Goal: Find contact information: Find contact information

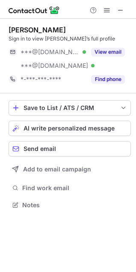
scroll to position [199, 136]
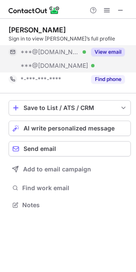
click at [116, 52] on button "View email" at bounding box center [108, 52] width 34 height 9
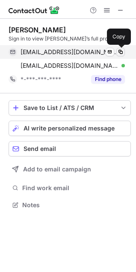
click at [120, 52] on span at bounding box center [120, 52] width 7 height 7
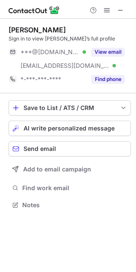
scroll to position [199, 136]
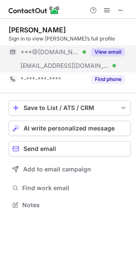
click at [106, 53] on button "View email" at bounding box center [108, 52] width 34 height 9
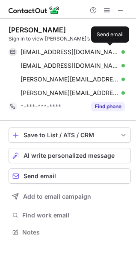
scroll to position [226, 136]
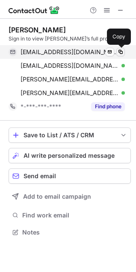
click at [124, 52] on button at bounding box center [120, 52] width 9 height 9
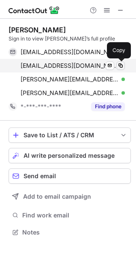
click at [123, 63] on span at bounding box center [120, 65] width 7 height 7
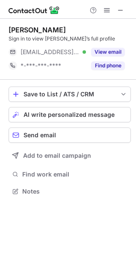
scroll to position [186, 136]
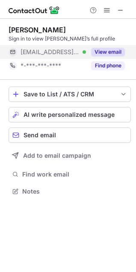
click at [102, 51] on button "View email" at bounding box center [108, 52] width 34 height 9
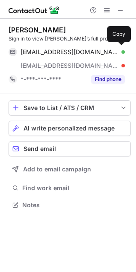
scroll to position [199, 136]
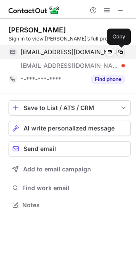
click at [123, 50] on span at bounding box center [120, 52] width 7 height 7
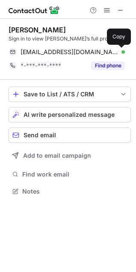
scroll to position [186, 136]
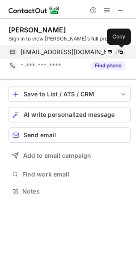
click at [122, 53] on span at bounding box center [120, 52] width 7 height 7
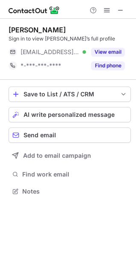
scroll to position [186, 136]
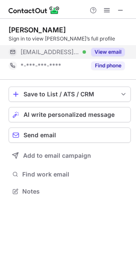
click at [103, 53] on button "View email" at bounding box center [108, 52] width 34 height 9
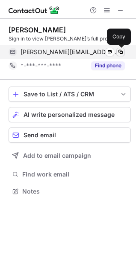
click at [117, 50] on span at bounding box center [120, 52] width 7 height 7
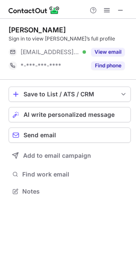
scroll to position [186, 136]
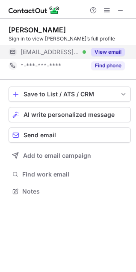
click at [110, 54] on button "View email" at bounding box center [108, 52] width 34 height 9
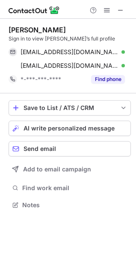
scroll to position [199, 136]
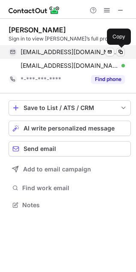
click at [117, 56] on button at bounding box center [120, 52] width 9 height 9
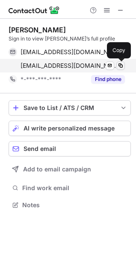
click at [118, 66] on span at bounding box center [120, 65] width 7 height 7
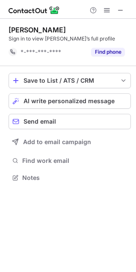
scroll to position [172, 136]
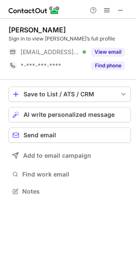
scroll to position [186, 136]
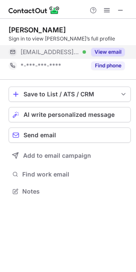
click at [118, 52] on button "View email" at bounding box center [108, 52] width 34 height 9
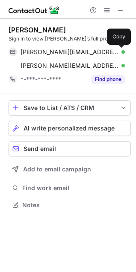
scroll to position [199, 136]
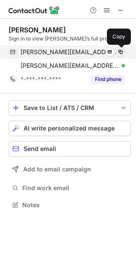
click at [122, 51] on span at bounding box center [120, 52] width 7 height 7
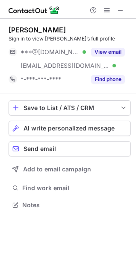
scroll to position [199, 136]
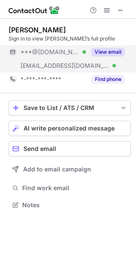
click at [121, 50] on button "View email" at bounding box center [108, 52] width 34 height 9
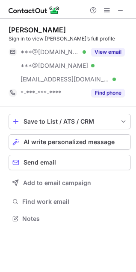
scroll to position [213, 136]
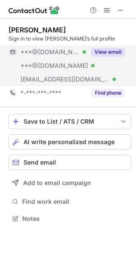
click at [113, 53] on button "View email" at bounding box center [108, 52] width 34 height 9
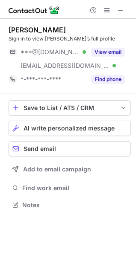
scroll to position [199, 136]
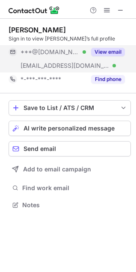
click at [121, 57] on div "View email" at bounding box center [105, 52] width 39 height 14
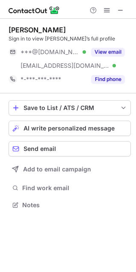
scroll to position [199, 136]
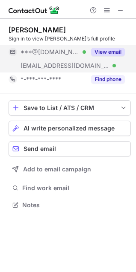
click at [110, 48] on button "View email" at bounding box center [108, 52] width 34 height 9
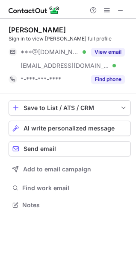
scroll to position [199, 136]
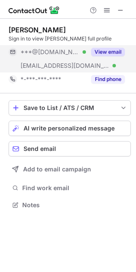
click at [108, 50] on button "View email" at bounding box center [108, 52] width 34 height 9
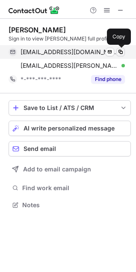
click at [119, 54] on span at bounding box center [120, 52] width 7 height 7
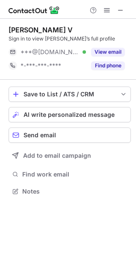
scroll to position [186, 136]
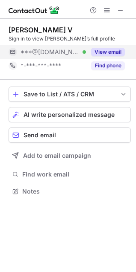
click at [109, 52] on button "View email" at bounding box center [108, 52] width 34 height 9
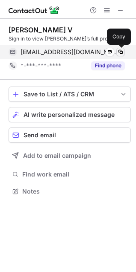
click at [121, 53] on span at bounding box center [120, 52] width 7 height 7
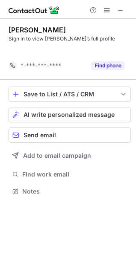
scroll to position [172, 136]
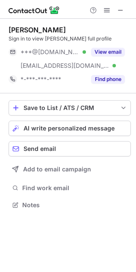
scroll to position [199, 136]
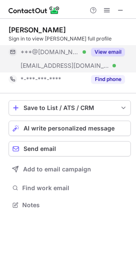
click at [111, 49] on button "View email" at bounding box center [108, 52] width 34 height 9
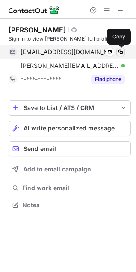
click at [123, 55] on button at bounding box center [120, 52] width 9 height 9
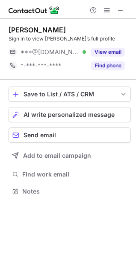
scroll to position [186, 136]
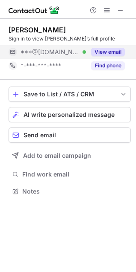
click at [112, 53] on button "View email" at bounding box center [108, 52] width 34 height 9
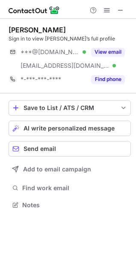
scroll to position [199, 136]
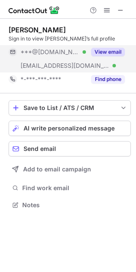
click at [107, 50] on button "View email" at bounding box center [108, 52] width 34 height 9
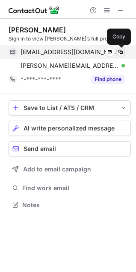
click at [118, 52] on span at bounding box center [120, 52] width 7 height 7
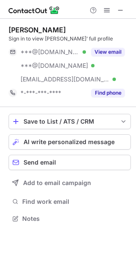
scroll to position [213, 136]
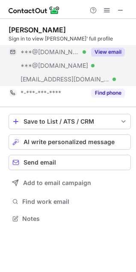
click at [113, 50] on button "View email" at bounding box center [108, 52] width 34 height 9
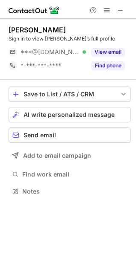
scroll to position [186, 136]
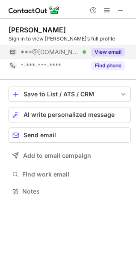
click at [102, 54] on button "View email" at bounding box center [108, 52] width 34 height 9
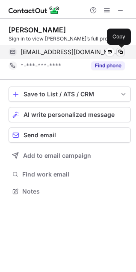
click at [120, 52] on span at bounding box center [120, 52] width 7 height 7
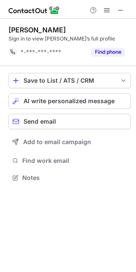
scroll to position [172, 136]
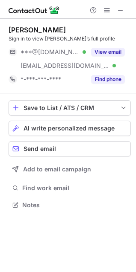
scroll to position [199, 136]
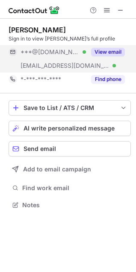
click at [113, 48] on button "View email" at bounding box center [108, 52] width 34 height 9
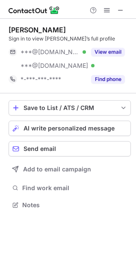
scroll to position [199, 136]
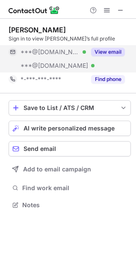
click at [117, 46] on div "View email" at bounding box center [105, 52] width 39 height 14
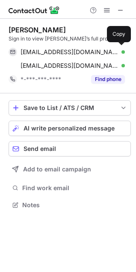
click at [117, 46] on div "yterious@gmail.com Verified Send email Copy" at bounding box center [67, 52] width 116 height 14
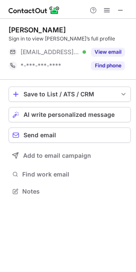
scroll to position [186, 136]
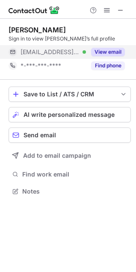
click at [120, 51] on button "View email" at bounding box center [108, 52] width 34 height 9
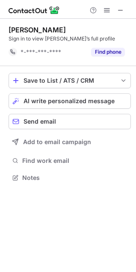
scroll to position [172, 136]
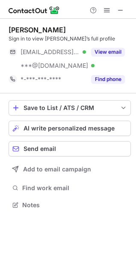
scroll to position [199, 136]
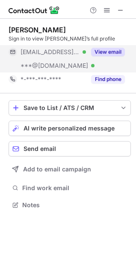
click at [113, 51] on button "View email" at bounding box center [108, 52] width 34 height 9
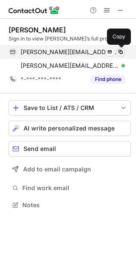
click at [121, 48] on button at bounding box center [120, 52] width 9 height 9
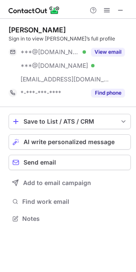
scroll to position [213, 136]
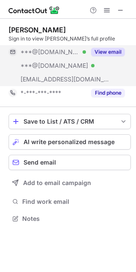
click at [100, 50] on button "View email" at bounding box center [108, 52] width 34 height 9
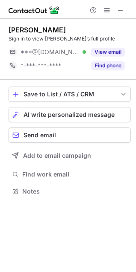
scroll to position [186, 136]
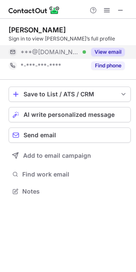
click at [109, 52] on button "View email" at bounding box center [108, 52] width 34 height 9
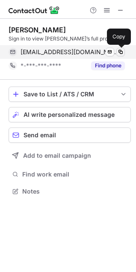
click at [122, 52] on span at bounding box center [120, 52] width 7 height 7
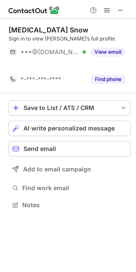
scroll to position [186, 136]
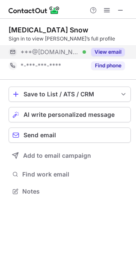
click at [105, 52] on button "View email" at bounding box center [108, 52] width 34 height 9
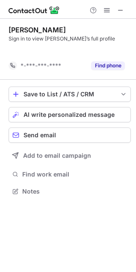
scroll to position [172, 136]
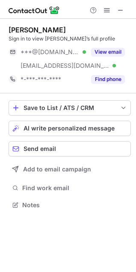
scroll to position [199, 136]
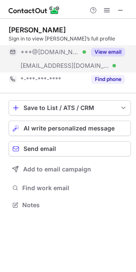
click at [104, 51] on button "View email" at bounding box center [108, 52] width 34 height 9
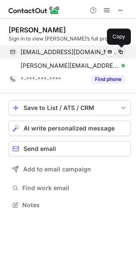
click at [118, 51] on span at bounding box center [120, 52] width 7 height 7
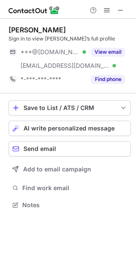
scroll to position [199, 136]
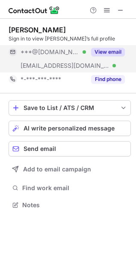
click at [111, 51] on button "View email" at bounding box center [108, 52] width 34 height 9
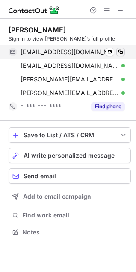
scroll to position [226, 136]
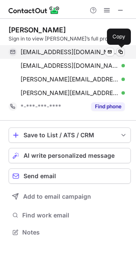
click at [123, 53] on span at bounding box center [120, 52] width 7 height 7
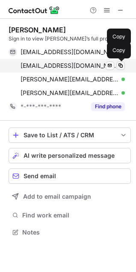
click at [122, 66] on span at bounding box center [120, 65] width 7 height 7
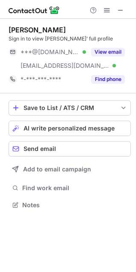
scroll to position [199, 136]
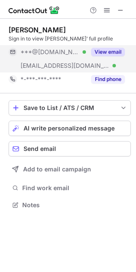
click at [103, 51] on button "View email" at bounding box center [108, 52] width 34 height 9
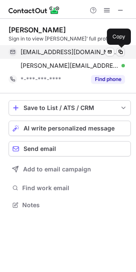
click at [121, 52] on span at bounding box center [120, 52] width 7 height 7
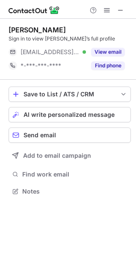
scroll to position [186, 136]
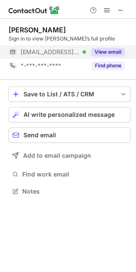
click at [107, 50] on button "View email" at bounding box center [108, 52] width 34 height 9
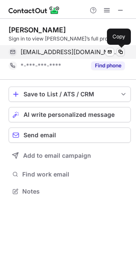
click at [121, 52] on span at bounding box center [120, 52] width 7 height 7
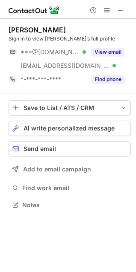
scroll to position [199, 136]
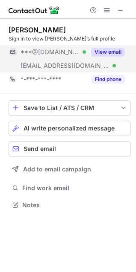
click at [107, 53] on button "View email" at bounding box center [108, 52] width 34 height 9
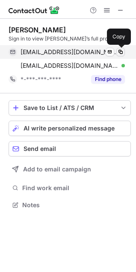
click at [120, 53] on span at bounding box center [120, 52] width 7 height 7
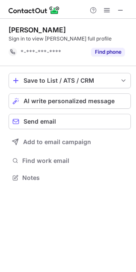
scroll to position [172, 136]
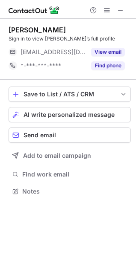
scroll to position [186, 136]
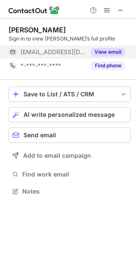
click at [113, 52] on button "View email" at bounding box center [108, 52] width 34 height 9
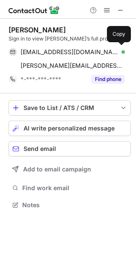
scroll to position [199, 136]
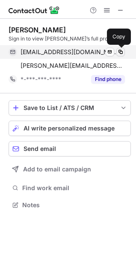
click at [122, 55] on button at bounding box center [120, 52] width 9 height 9
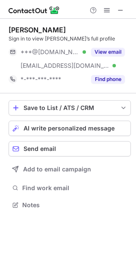
scroll to position [199, 136]
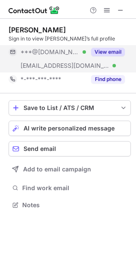
click at [124, 47] on div "View email" at bounding box center [105, 52] width 39 height 14
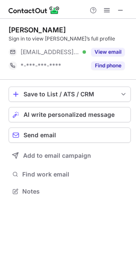
scroll to position [186, 136]
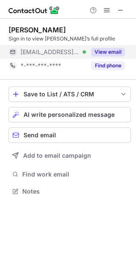
click at [114, 53] on button "View email" at bounding box center [108, 52] width 34 height 9
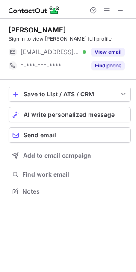
scroll to position [186, 136]
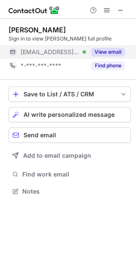
click at [110, 51] on button "View email" at bounding box center [108, 52] width 34 height 9
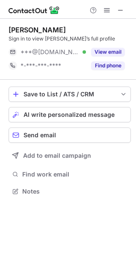
scroll to position [186, 136]
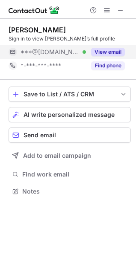
click at [115, 50] on button "View email" at bounding box center [108, 52] width 34 height 9
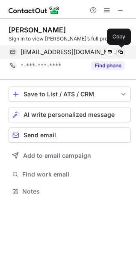
click at [121, 53] on span at bounding box center [120, 52] width 7 height 7
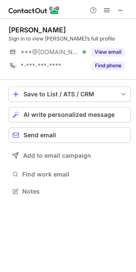
scroll to position [186, 136]
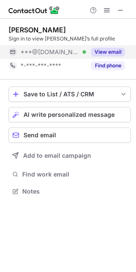
click at [112, 52] on button "View email" at bounding box center [108, 52] width 34 height 9
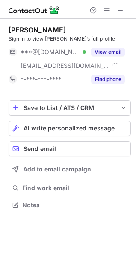
scroll to position [199, 136]
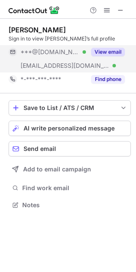
click at [111, 56] on button "View email" at bounding box center [108, 52] width 34 height 9
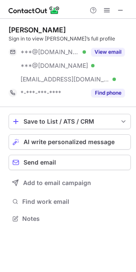
scroll to position [213, 136]
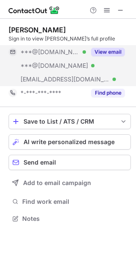
click at [114, 51] on button "View email" at bounding box center [108, 52] width 34 height 9
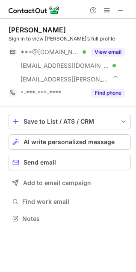
scroll to position [213, 136]
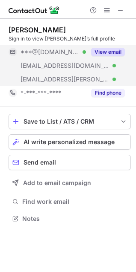
click at [106, 47] on div "View email" at bounding box center [105, 52] width 39 height 14
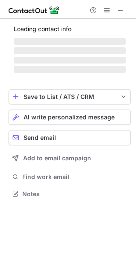
scroll to position [213, 136]
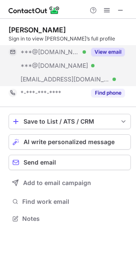
click at [113, 52] on button "View email" at bounding box center [108, 52] width 34 height 9
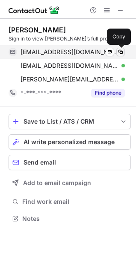
click at [118, 52] on span at bounding box center [120, 52] width 7 height 7
